Goal: Transaction & Acquisition: Purchase product/service

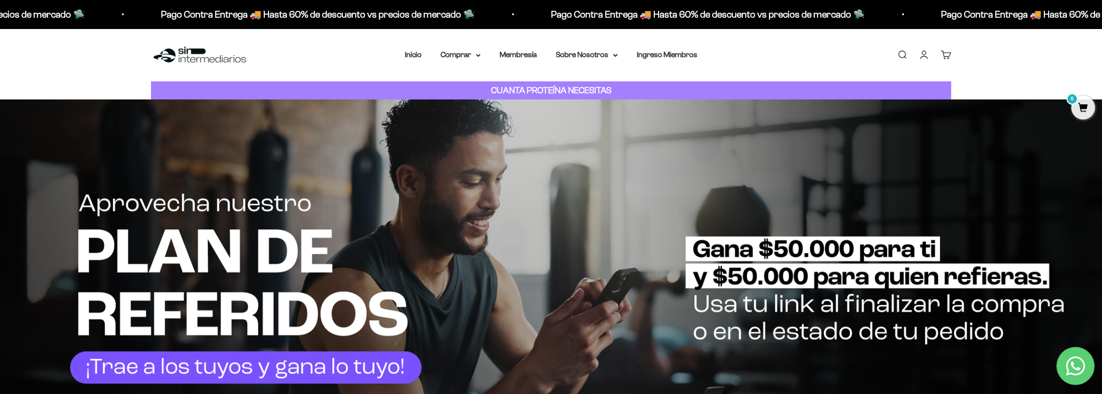
click at [929, 57] on link "Iniciar sesión" at bounding box center [924, 55] width 10 height 10
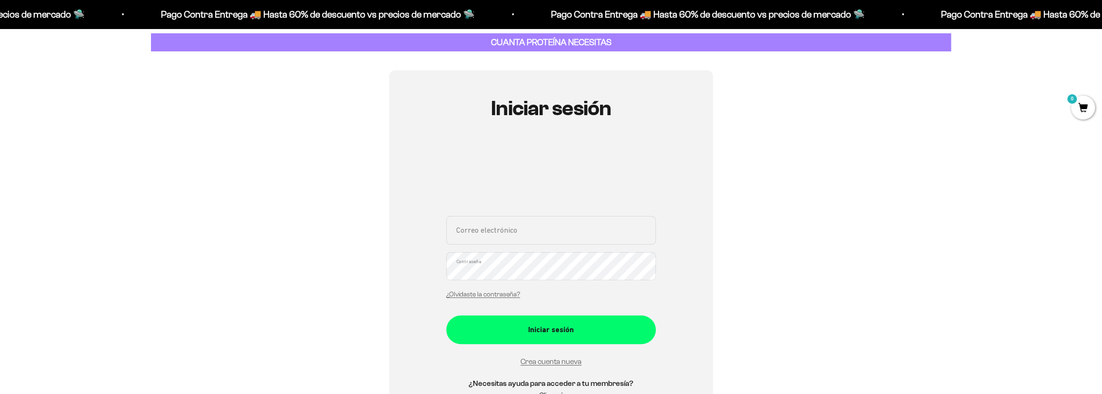
scroll to position [86, 0]
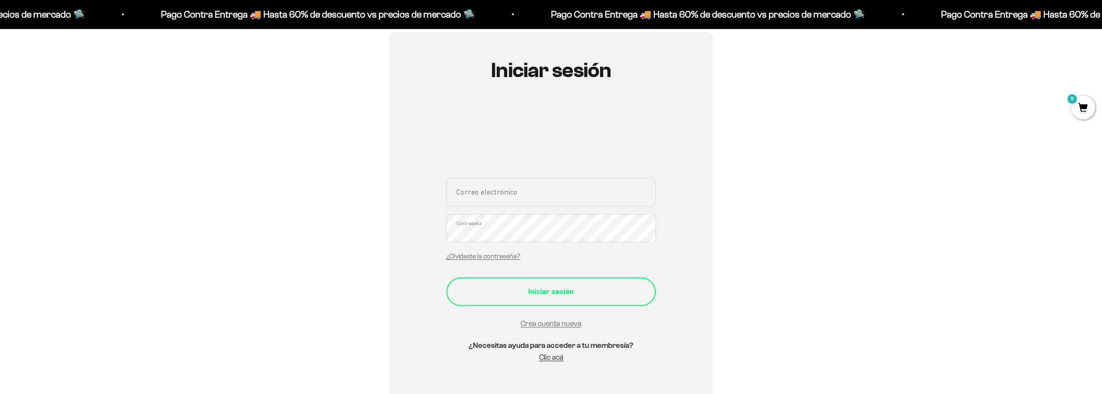
type input "daga9420@gmail.com"
click at [567, 295] on div "Iniciar sesión" at bounding box center [550, 292] width 171 height 12
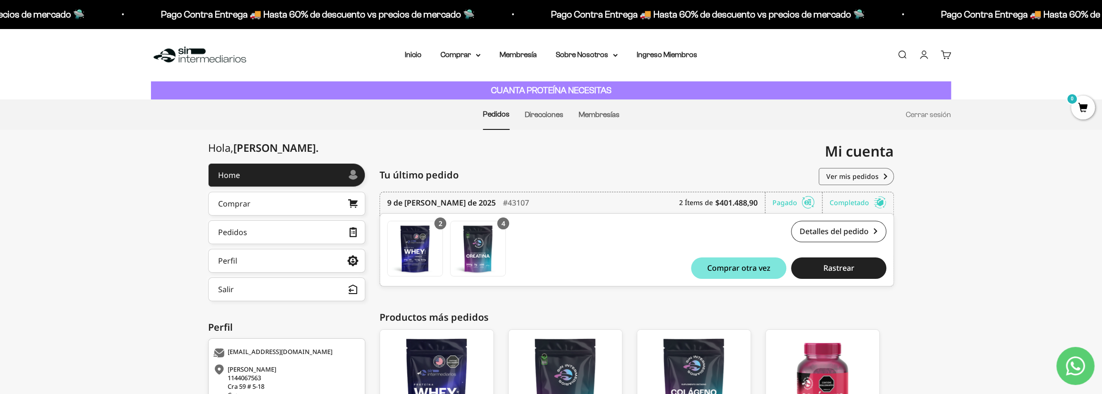
click at [900, 60] on link "Buscar" at bounding box center [902, 55] width 10 height 10
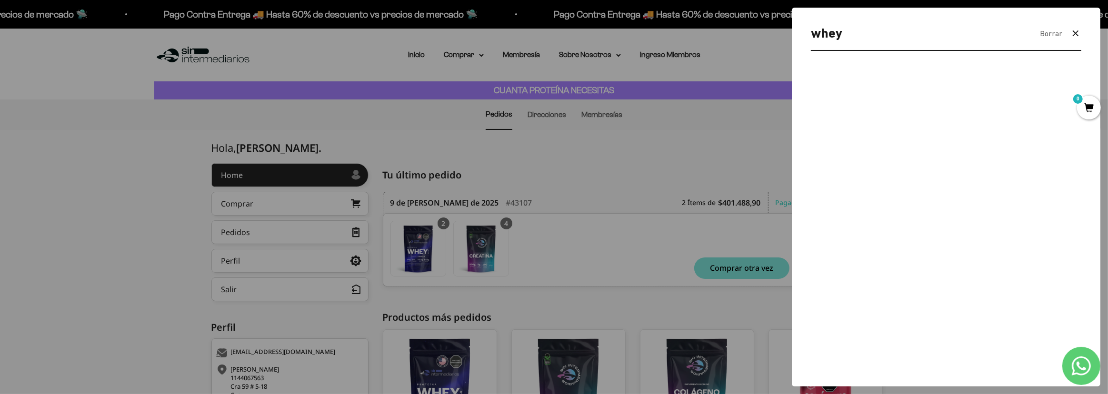
type input "whey"
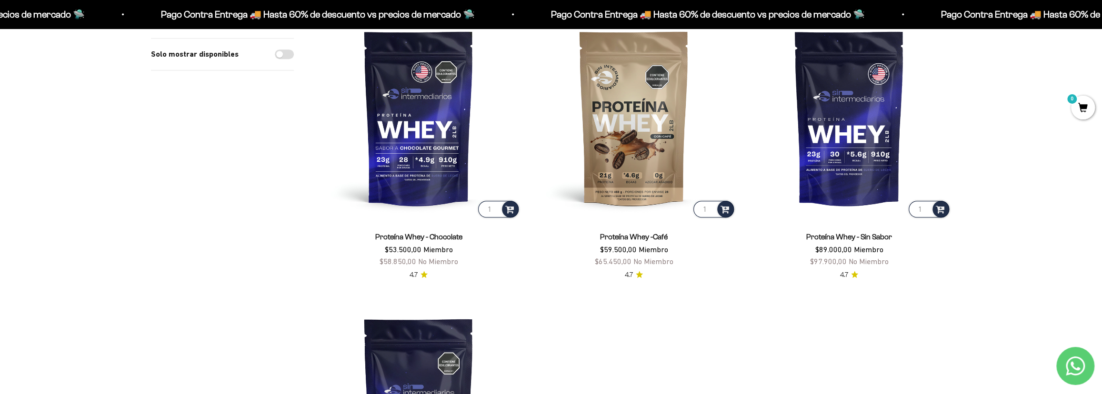
scroll to position [260, 0]
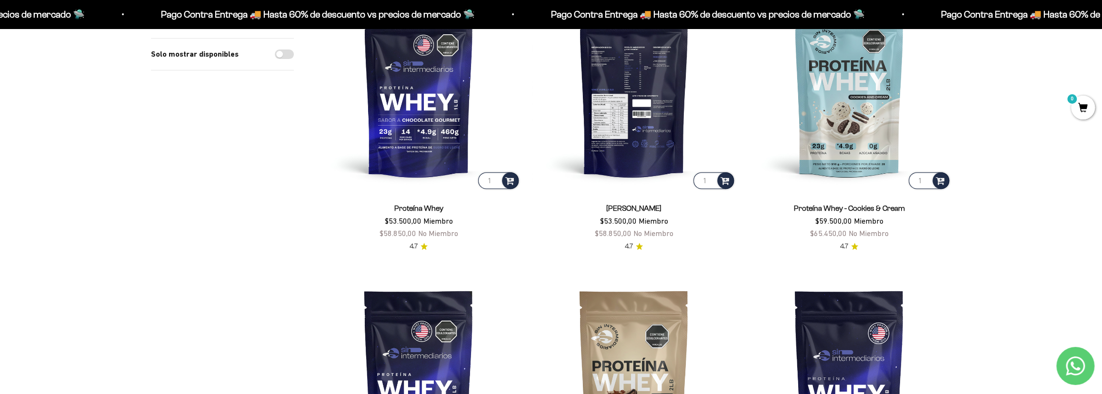
click at [660, 130] on img at bounding box center [634, 89] width 204 height 204
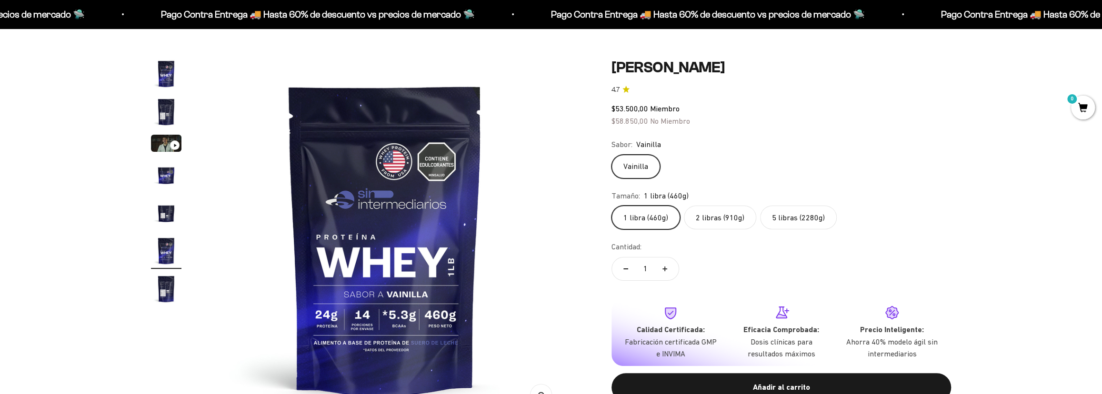
scroll to position [86, 0]
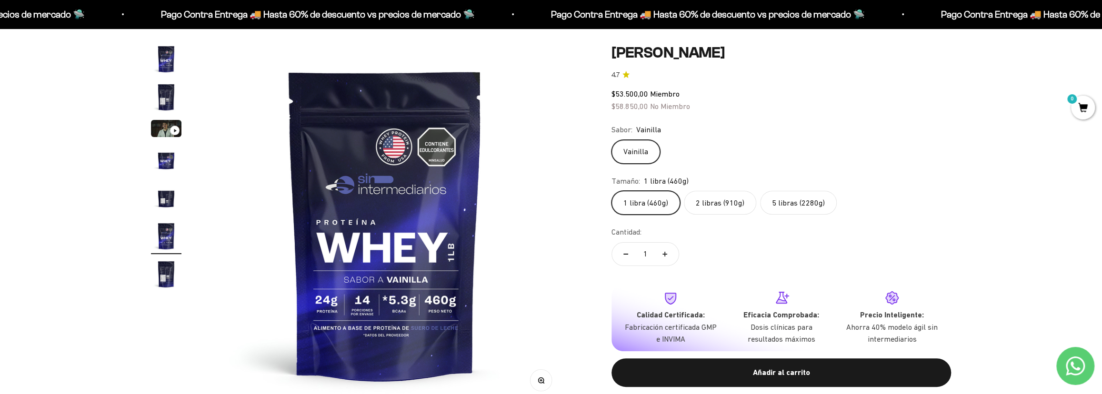
click at [669, 253] on button "Aumentar cantidad" at bounding box center [665, 254] width 28 height 23
type input "2"
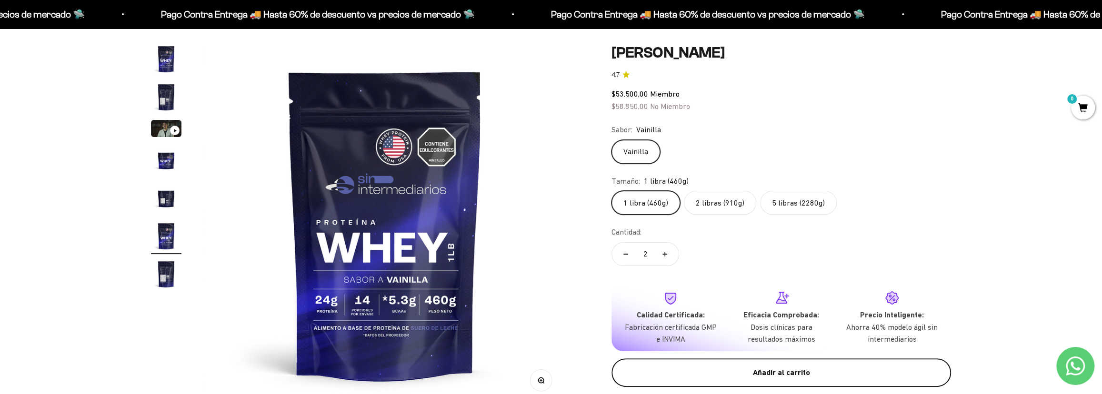
scroll to position [0, 0]
click at [697, 376] on div "Añadir al carrito" at bounding box center [781, 373] width 301 height 12
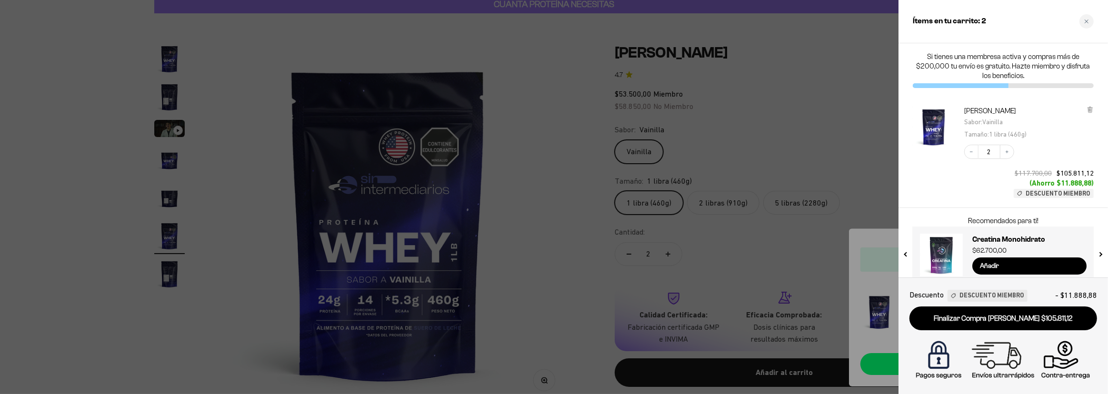
click at [841, 170] on div at bounding box center [554, 197] width 1108 height 394
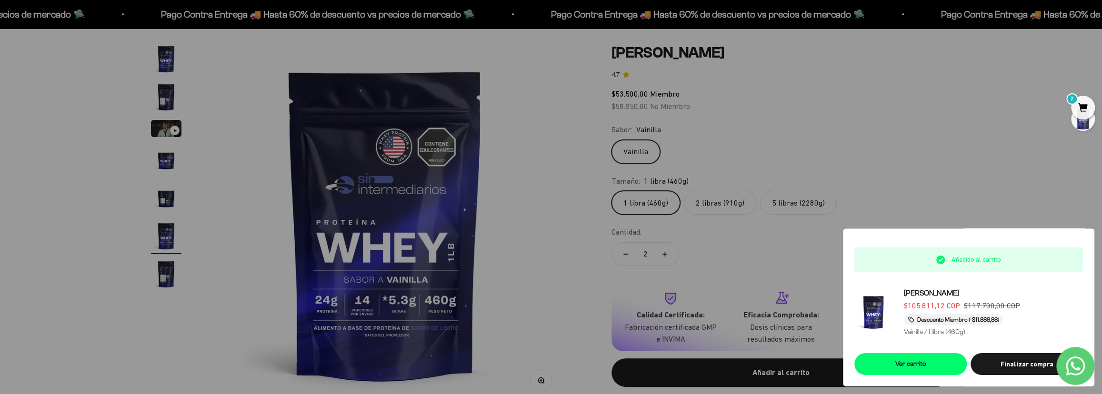
click at [719, 201] on label "2 libras (910g)" at bounding box center [720, 203] width 72 height 24
click at [611, 191] on input "2 libras (910g)" at bounding box center [611, 190] width 0 height 0
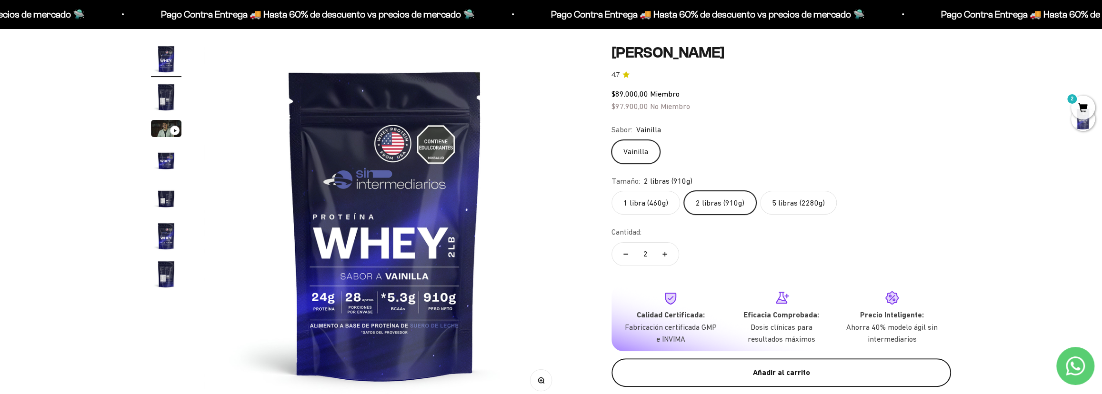
click at [745, 367] on div "Añadir al carrito" at bounding box center [781, 373] width 301 height 12
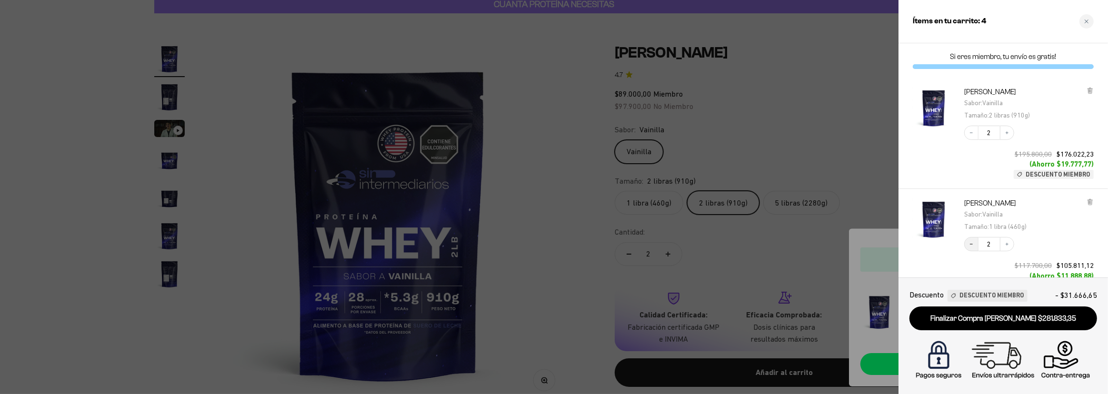
click at [971, 245] on icon "Decrease quantity" at bounding box center [972, 244] width 6 height 6
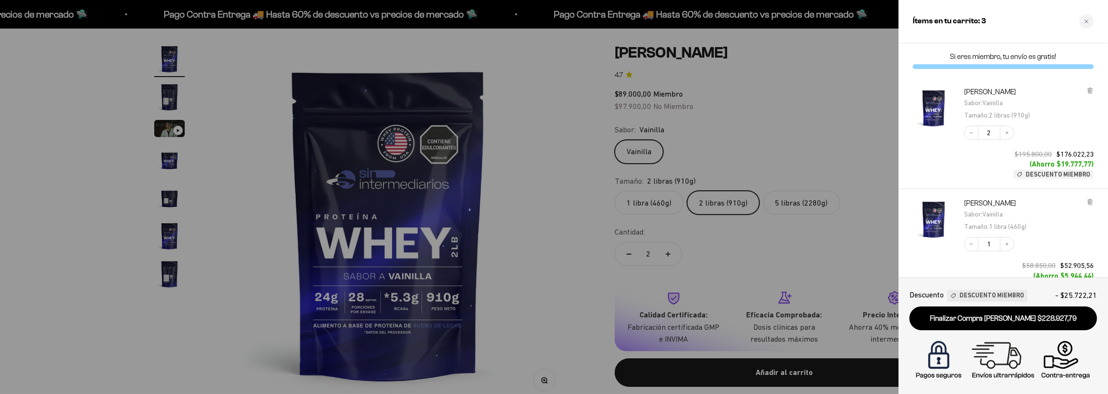
drag, startPoint x: 1011, startPoint y: 246, endPoint x: 1010, endPoint y: 232, distance: 13.4
click at [1011, 246] on button "Increase quantity" at bounding box center [1007, 244] width 14 height 14
click at [971, 138] on button "Decrease quantity" at bounding box center [971, 133] width 14 height 14
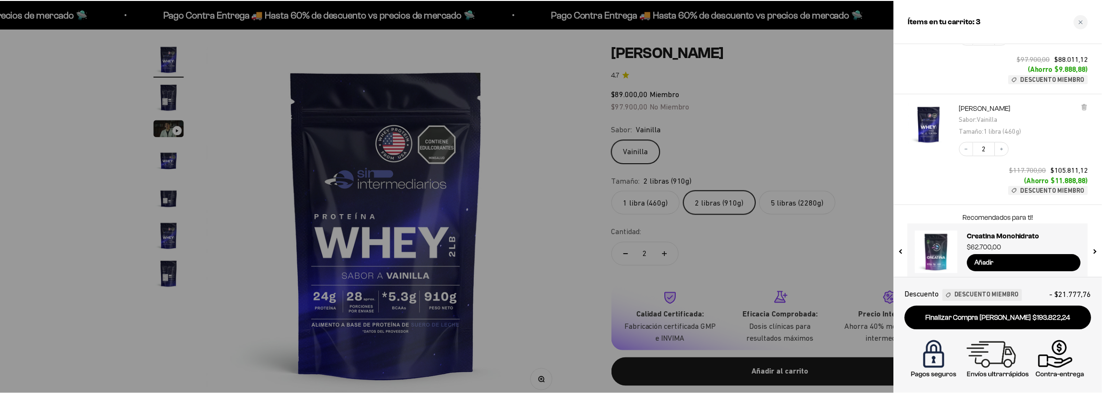
scroll to position [124, 0]
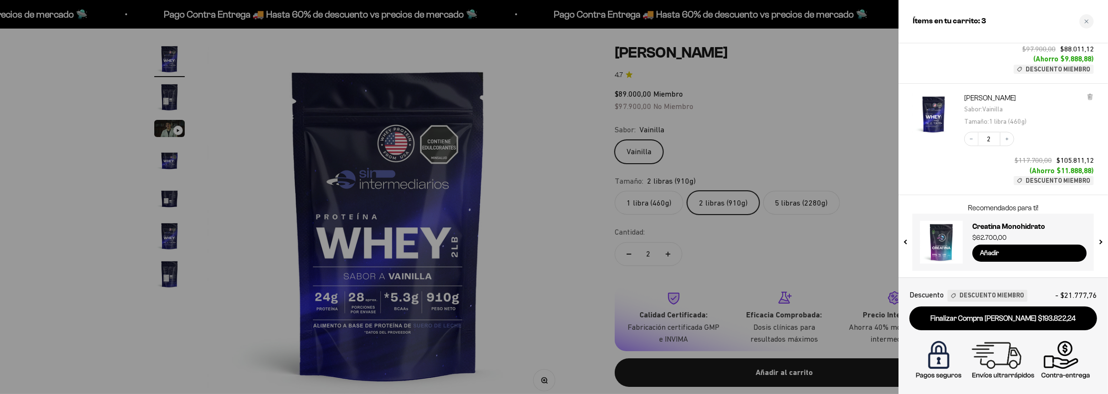
click at [214, 300] on div at bounding box center [554, 197] width 1108 height 394
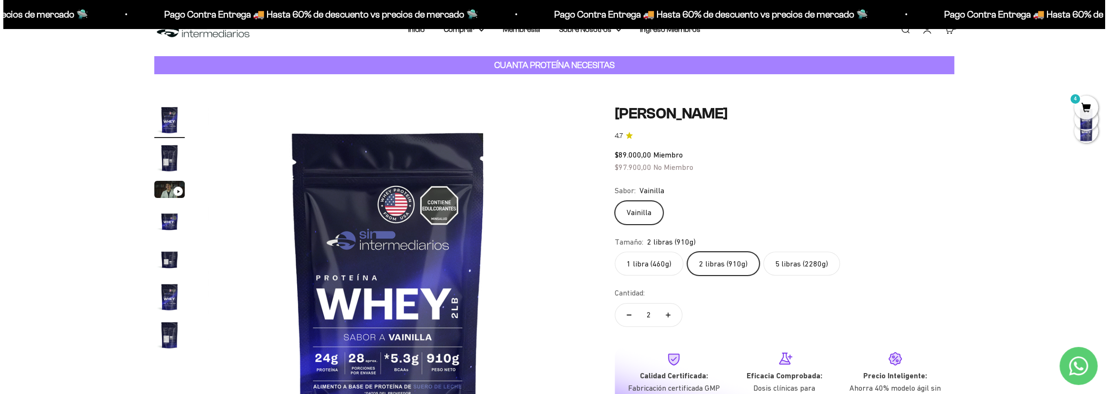
scroll to position [0, 0]
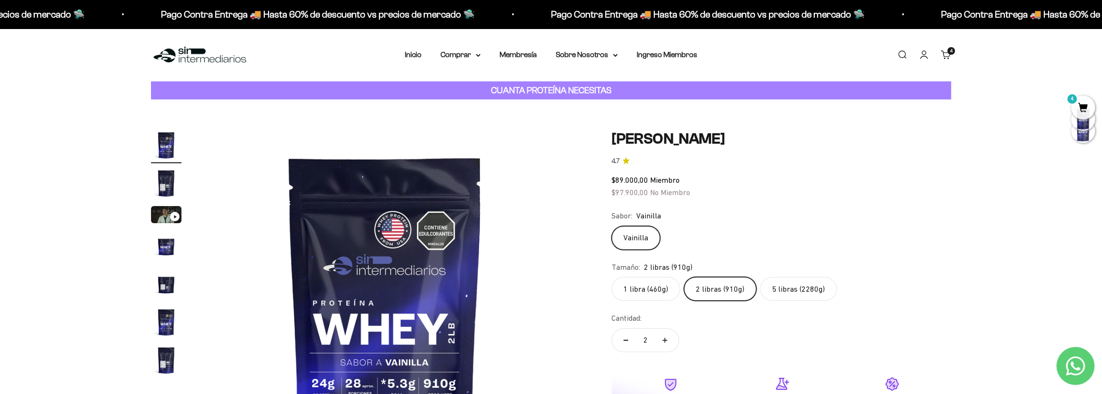
click at [900, 54] on link "Buscar" at bounding box center [902, 55] width 10 height 10
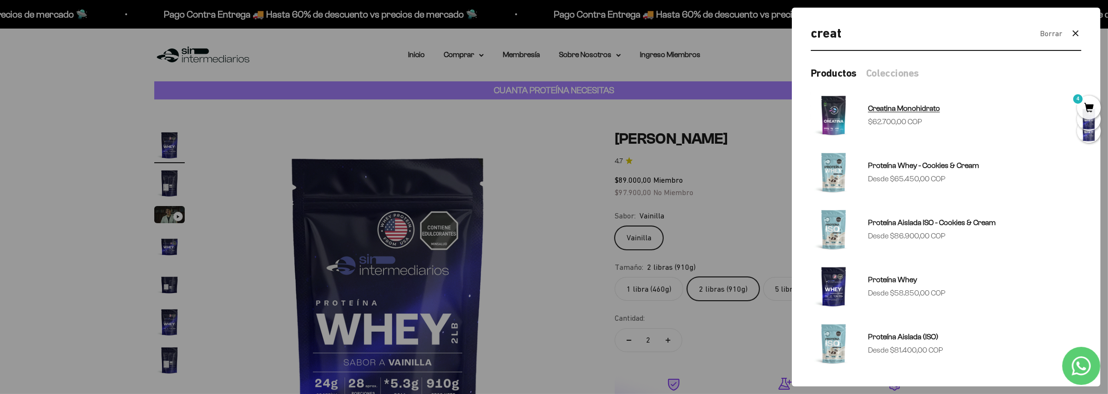
type input "creat"
click at [849, 119] on img at bounding box center [834, 115] width 46 height 46
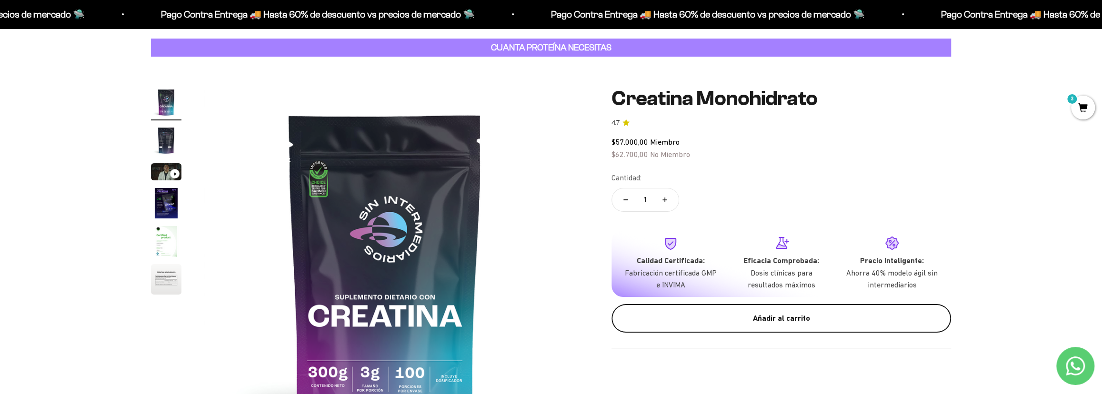
click at [721, 309] on button "Añadir al carrito" at bounding box center [781, 318] width 340 height 29
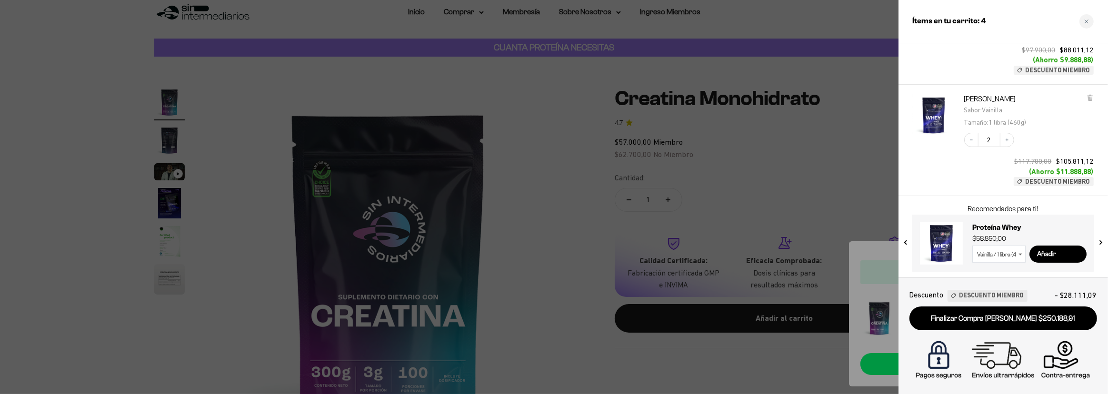
scroll to position [193, 0]
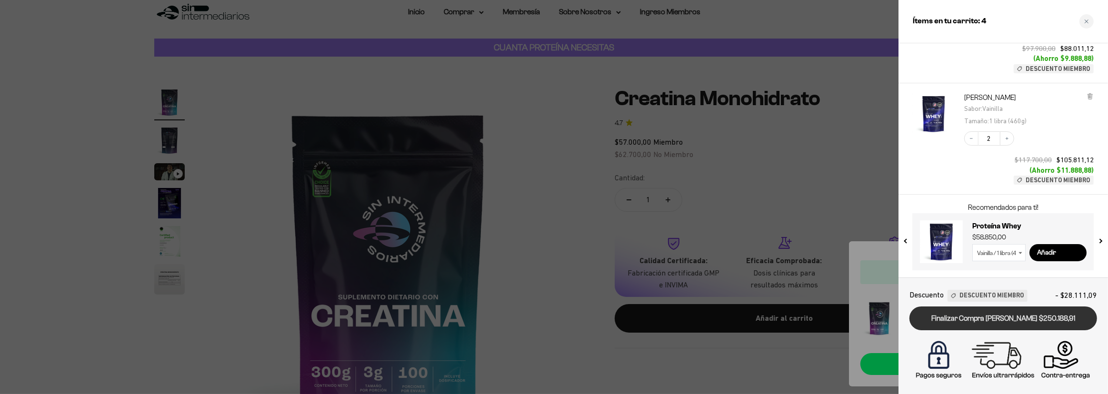
click at [1005, 314] on link "Finalizar Compra [PERSON_NAME] $250.188,91" at bounding box center [1004, 319] width 188 height 24
